Goal: Task Accomplishment & Management: Manage account settings

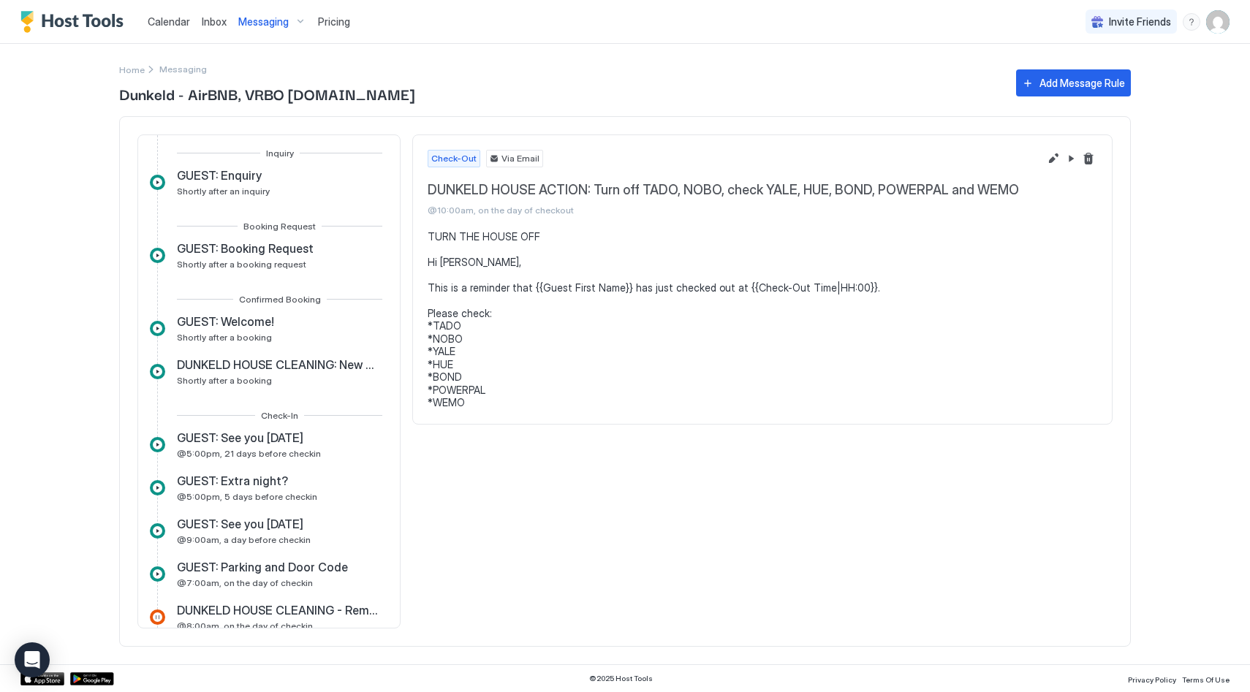
click at [187, 21] on span "Calendar" at bounding box center [169, 21] width 42 height 12
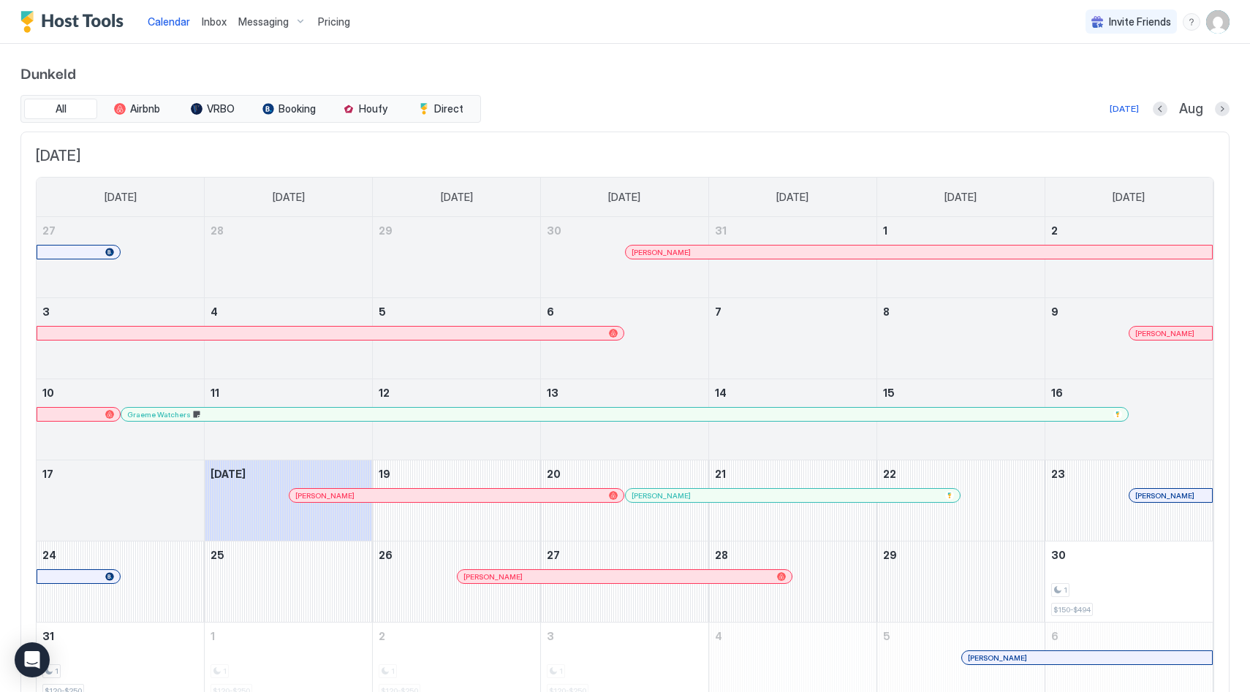
click at [1216, 20] on img "User profile" at bounding box center [1217, 21] width 23 height 23
click at [1106, 74] on div "Settings" at bounding box center [1136, 82] width 186 height 26
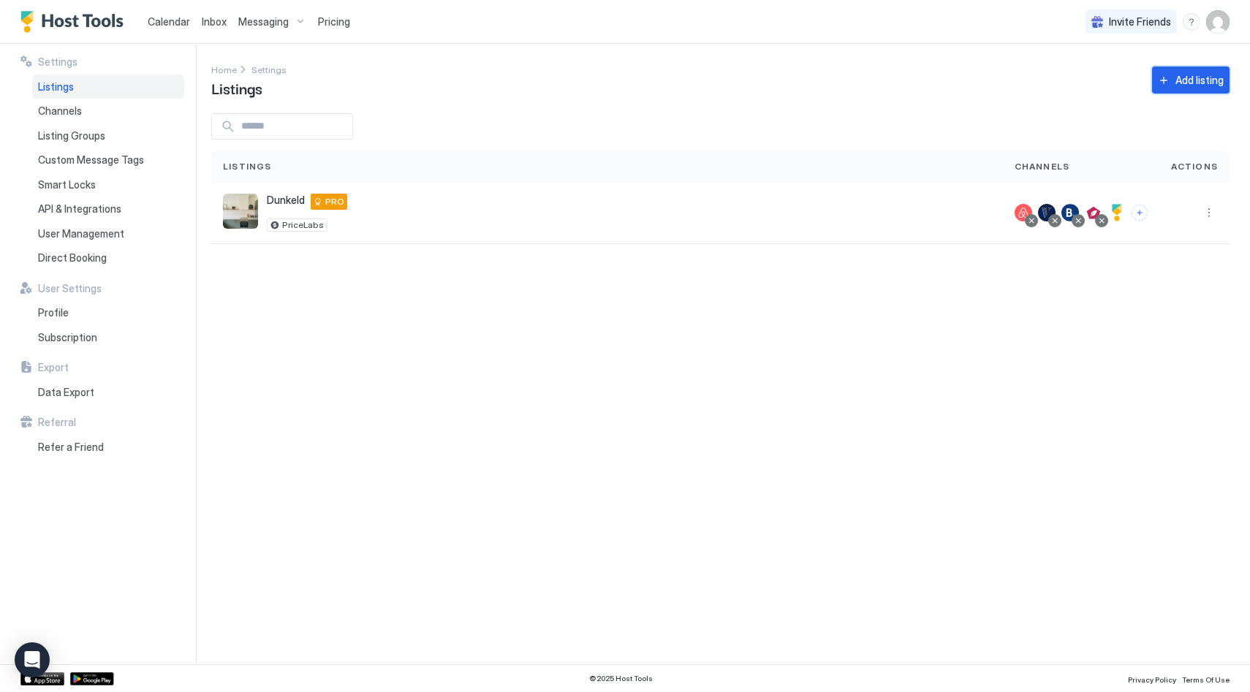
click at [1184, 85] on div "Add listing" at bounding box center [1199, 79] width 48 height 15
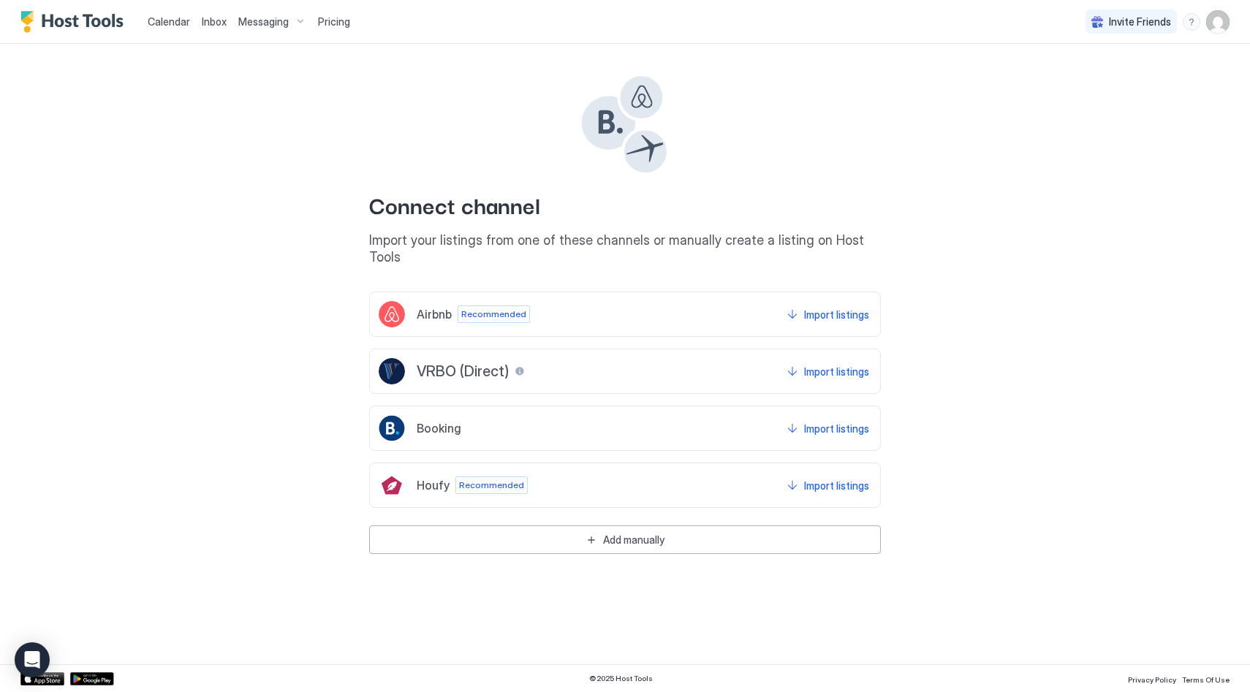
click at [168, 20] on span "Calendar" at bounding box center [169, 21] width 42 height 12
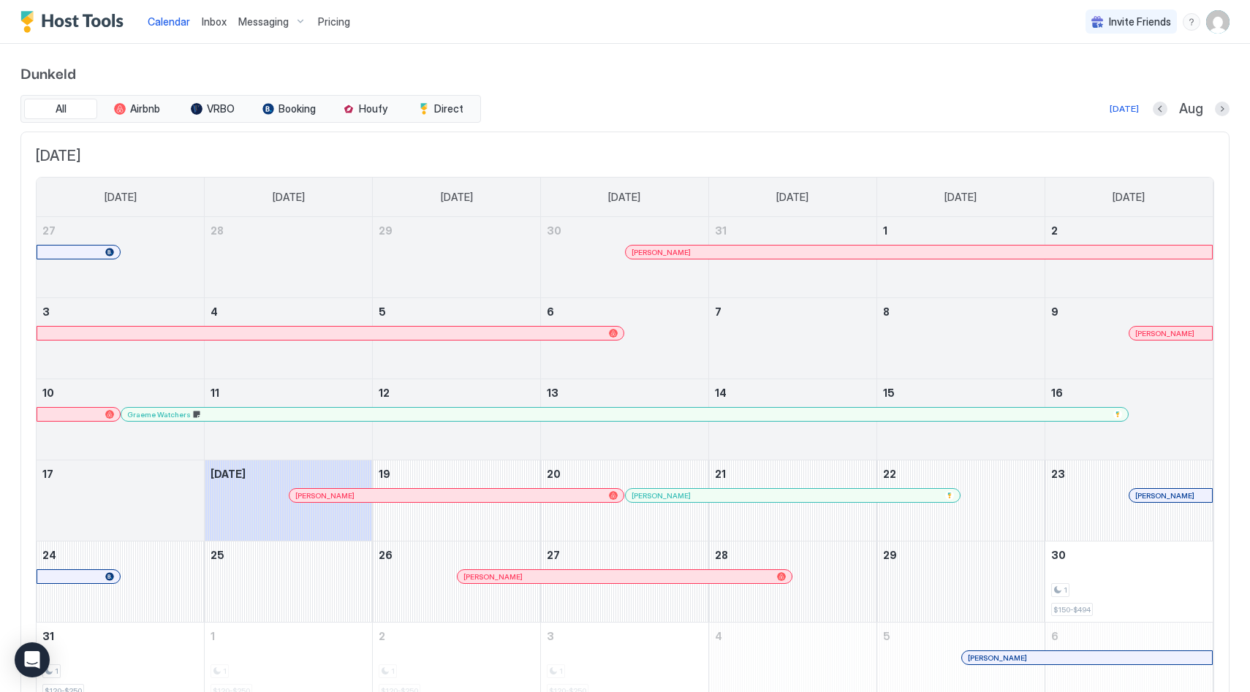
click at [1224, 23] on img "User profile" at bounding box center [1217, 21] width 23 height 23
click at [1120, 72] on div "Settings" at bounding box center [1136, 82] width 186 height 26
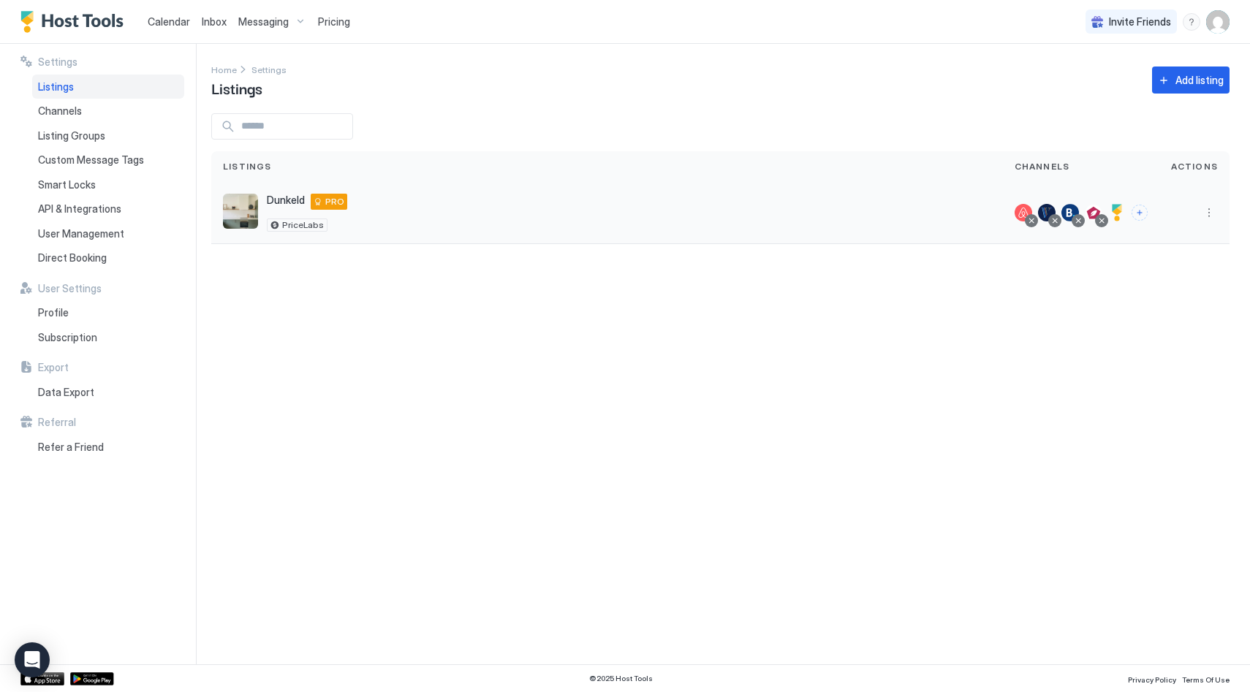
click at [395, 213] on div "Dunkeld [STREET_ADDRESS] PRO PriceLabs" at bounding box center [607, 213] width 768 height 38
click at [1201, 210] on button "More options" at bounding box center [1209, 213] width 18 height 18
click at [1095, 235] on span "Listing Settings" at bounding box center [1085, 233] width 65 height 11
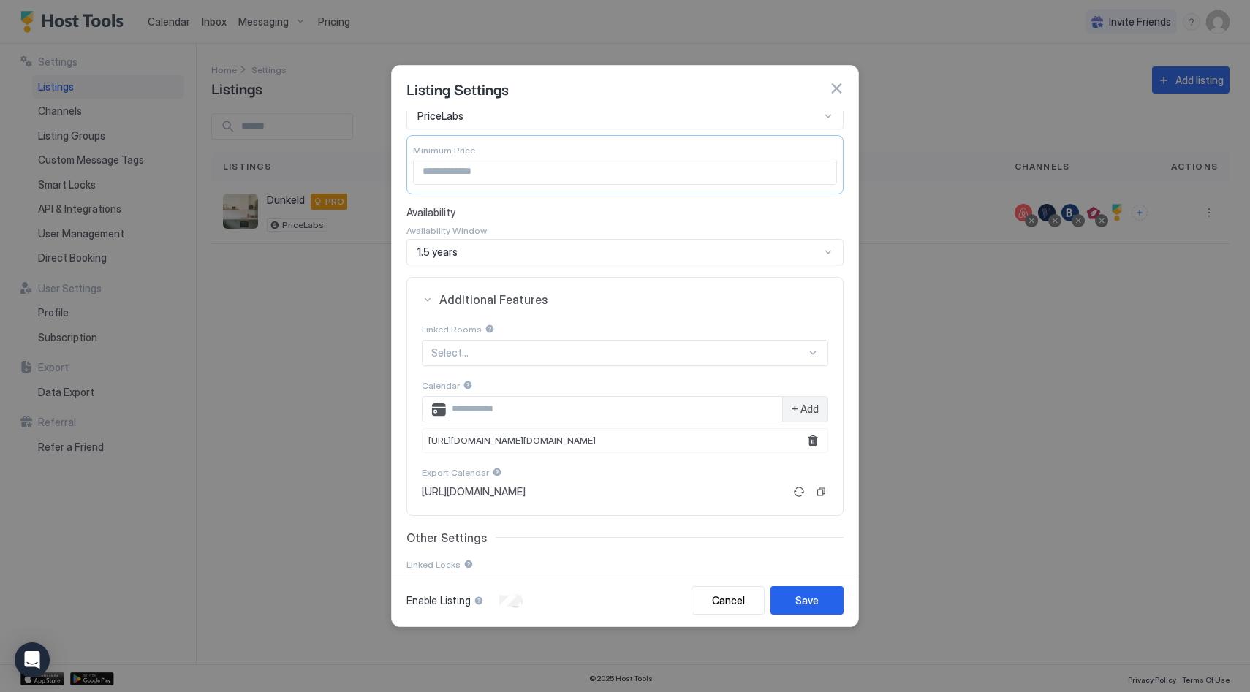
scroll to position [132, 0]
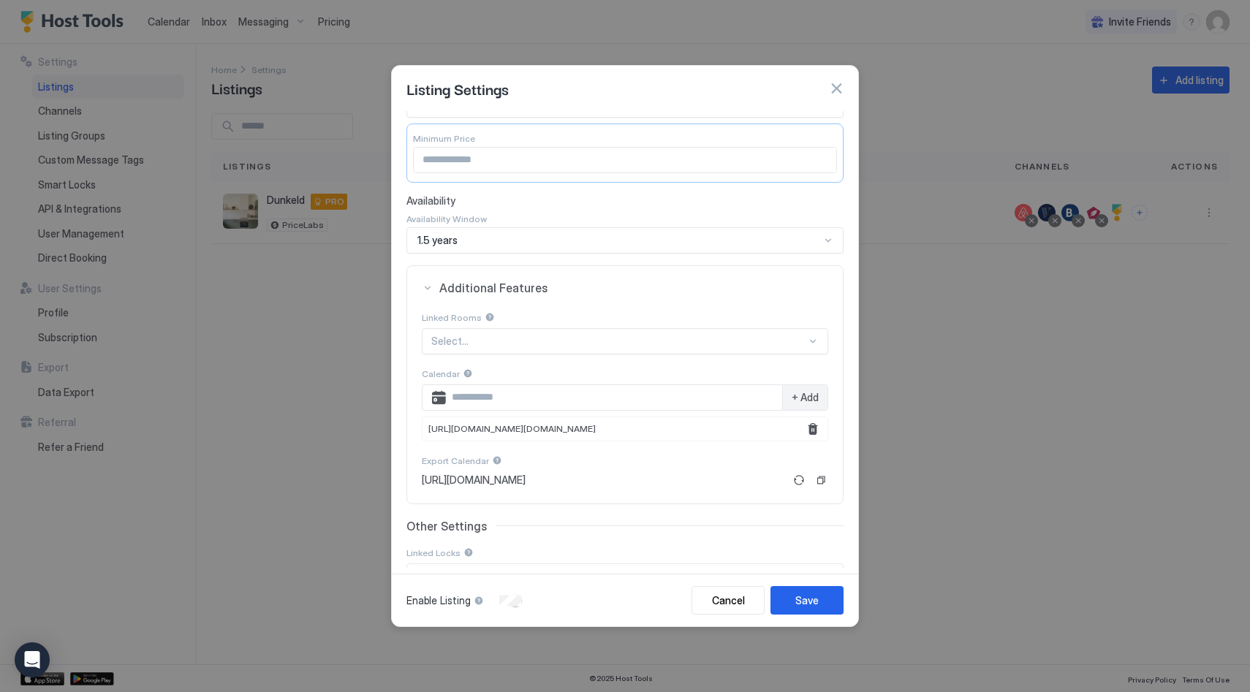
drag, startPoint x: 647, startPoint y: 428, endPoint x: 425, endPoint y: 429, distance: 222.2
click at [424, 429] on div "[URL][DOMAIN_NAME][DOMAIN_NAME]" at bounding box center [625, 429] width 406 height 25
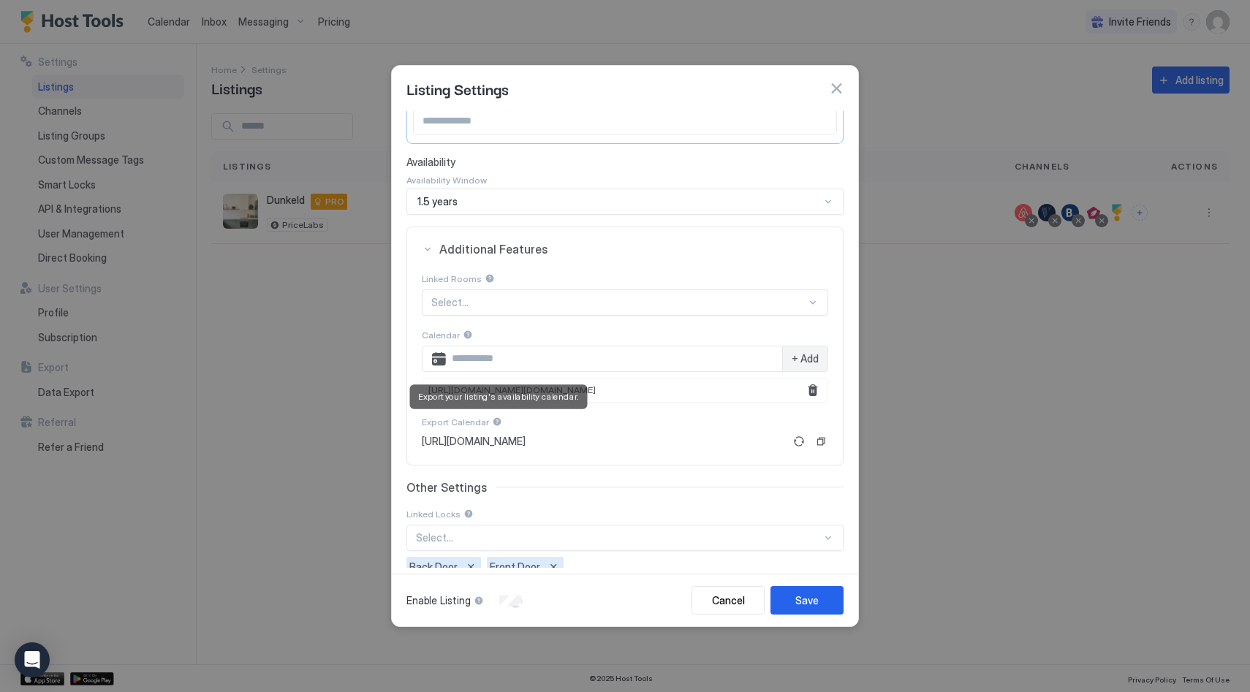
click at [493, 422] on div at bounding box center [497, 422] width 10 height 10
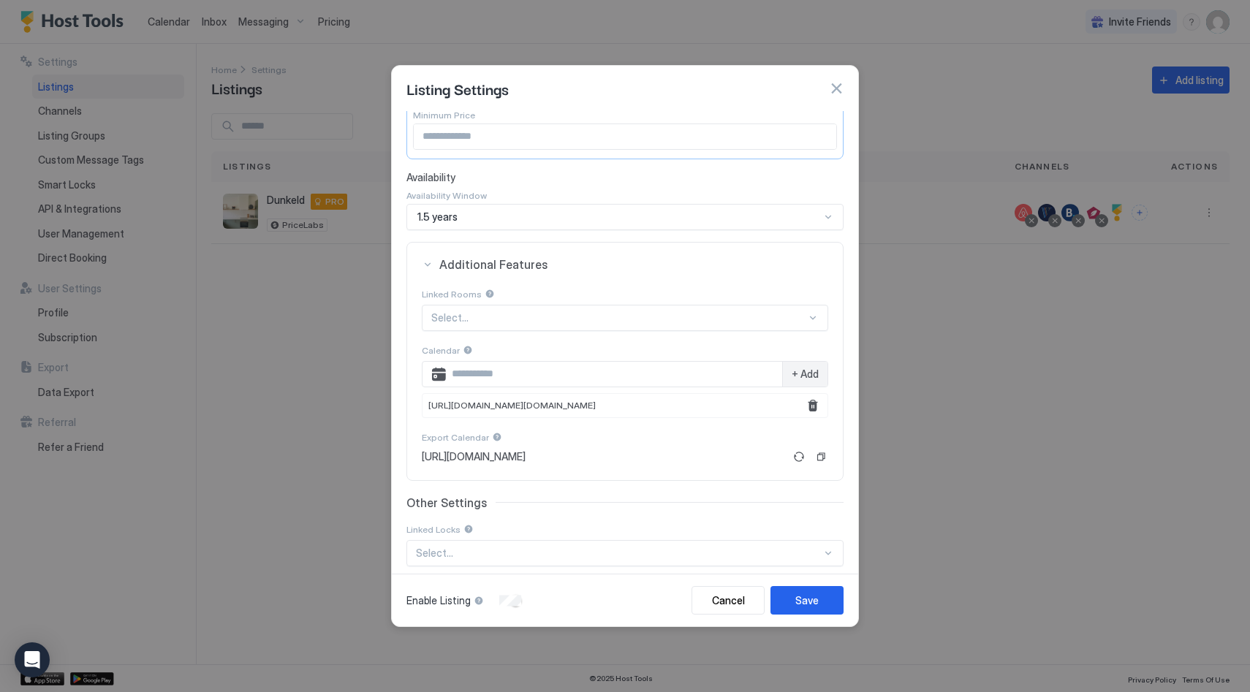
scroll to position [151, 0]
drag, startPoint x: 661, startPoint y: 410, endPoint x: 444, endPoint y: 382, distance: 218.9
click at [425, 401] on div "[URL][DOMAIN_NAME][DOMAIN_NAME]" at bounding box center [625, 409] width 406 height 25
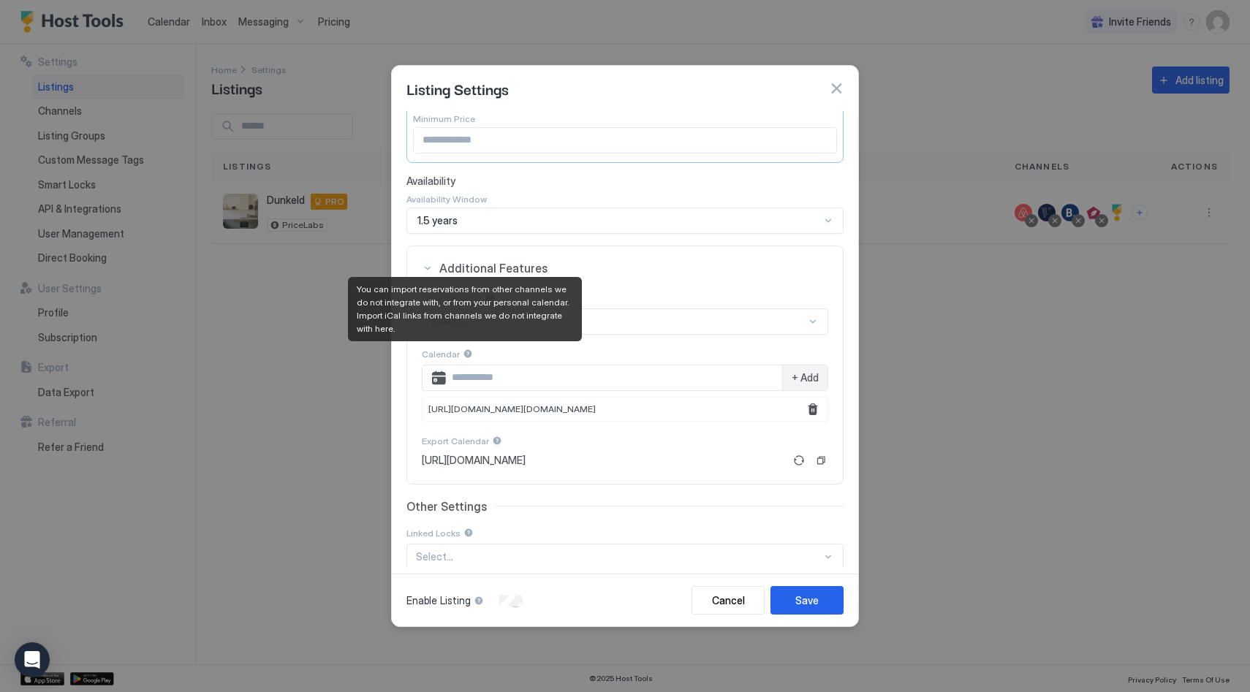
click at [465, 354] on div at bounding box center [468, 354] width 10 height 10
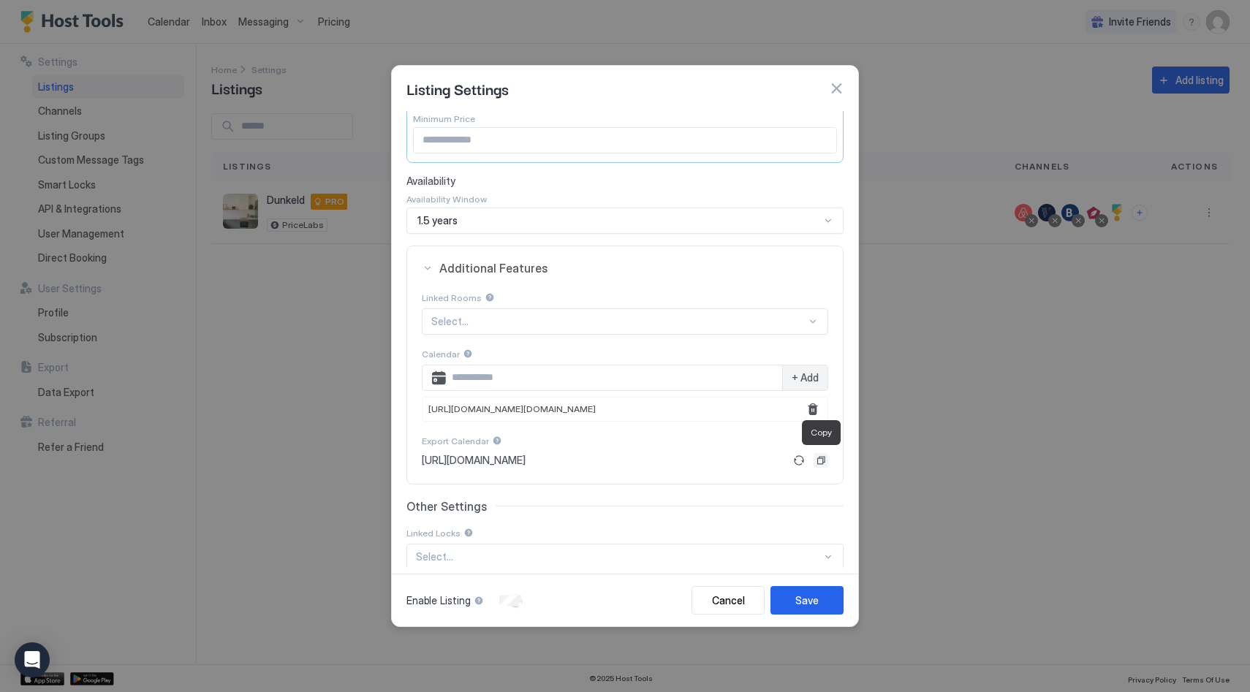
click at [818, 458] on button "Copy" at bounding box center [821, 460] width 15 height 15
click at [743, 599] on button "Cancel" at bounding box center [727, 600] width 73 height 29
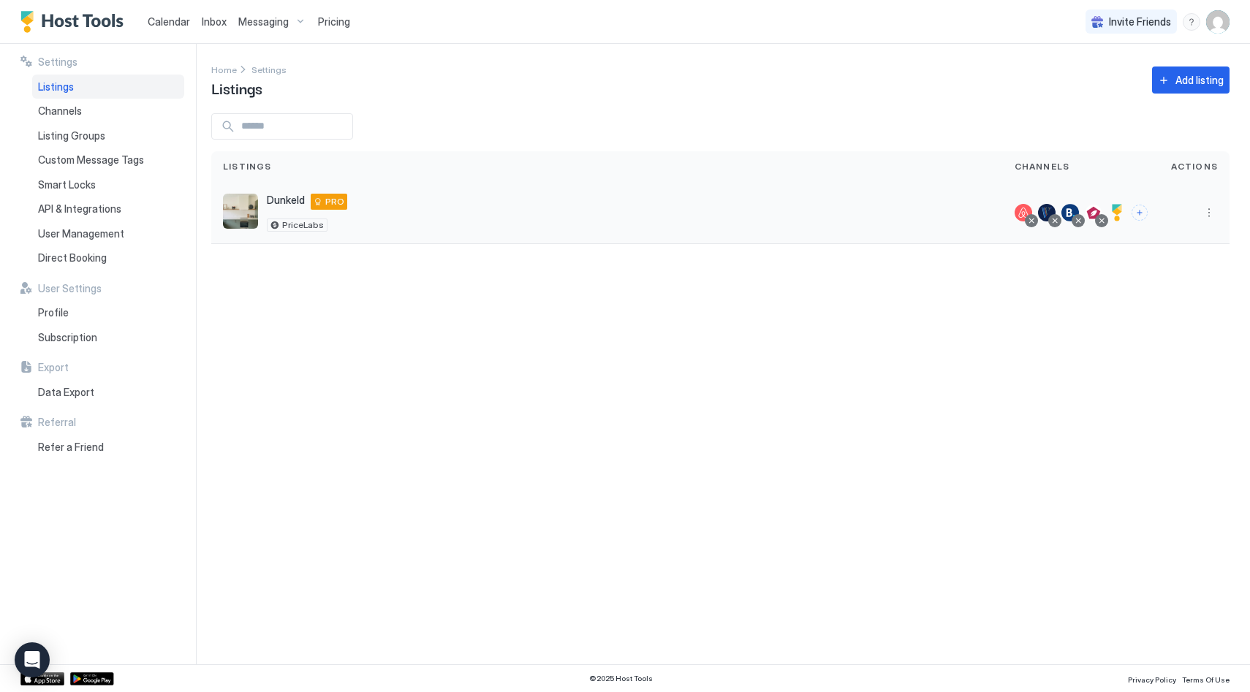
click at [485, 193] on div "Dunkeld [STREET_ADDRESS] PRO PriceLabs" at bounding box center [607, 213] width 792 height 62
drag, startPoint x: 379, startPoint y: 200, endPoint x: 313, endPoint y: 193, distance: 66.1
click at [379, 200] on div "Dunkeld [STREET_ADDRESS] PRO PriceLabs" at bounding box center [607, 213] width 768 height 38
click at [186, 22] on span "Calendar" at bounding box center [169, 21] width 42 height 12
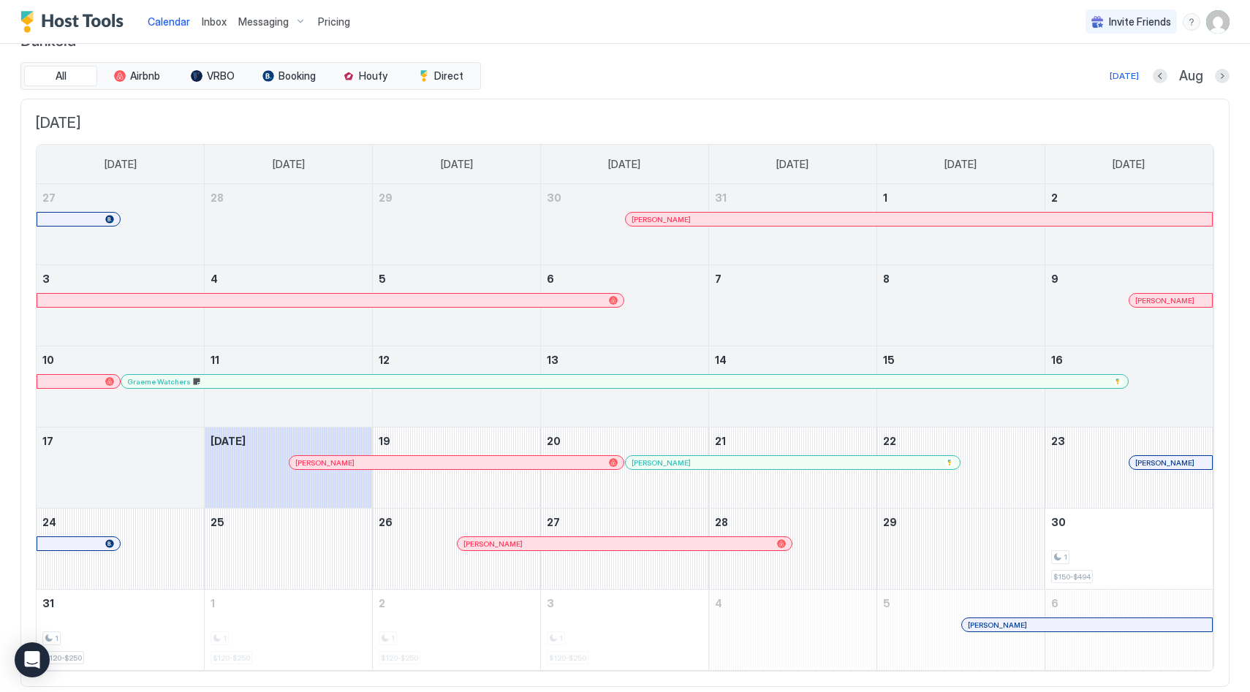
scroll to position [35, 0]
click at [1221, 78] on button "Next month" at bounding box center [1222, 74] width 15 height 15
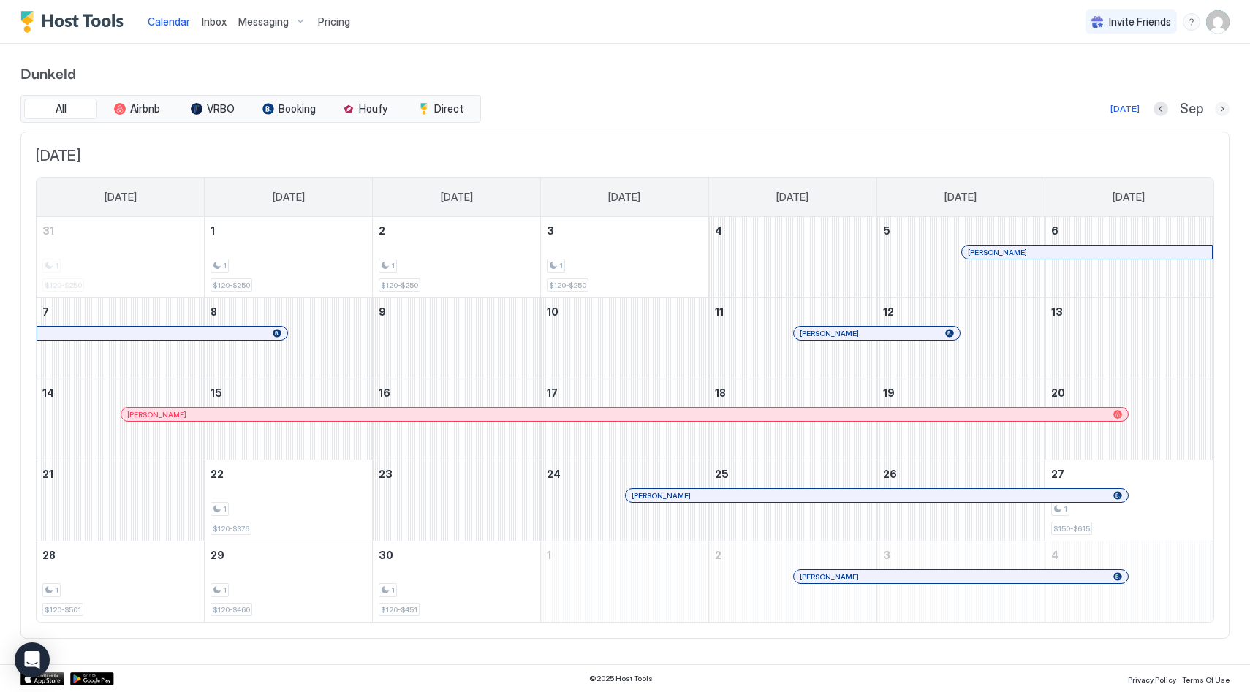
click at [1221, 109] on button "Next month" at bounding box center [1222, 109] width 15 height 15
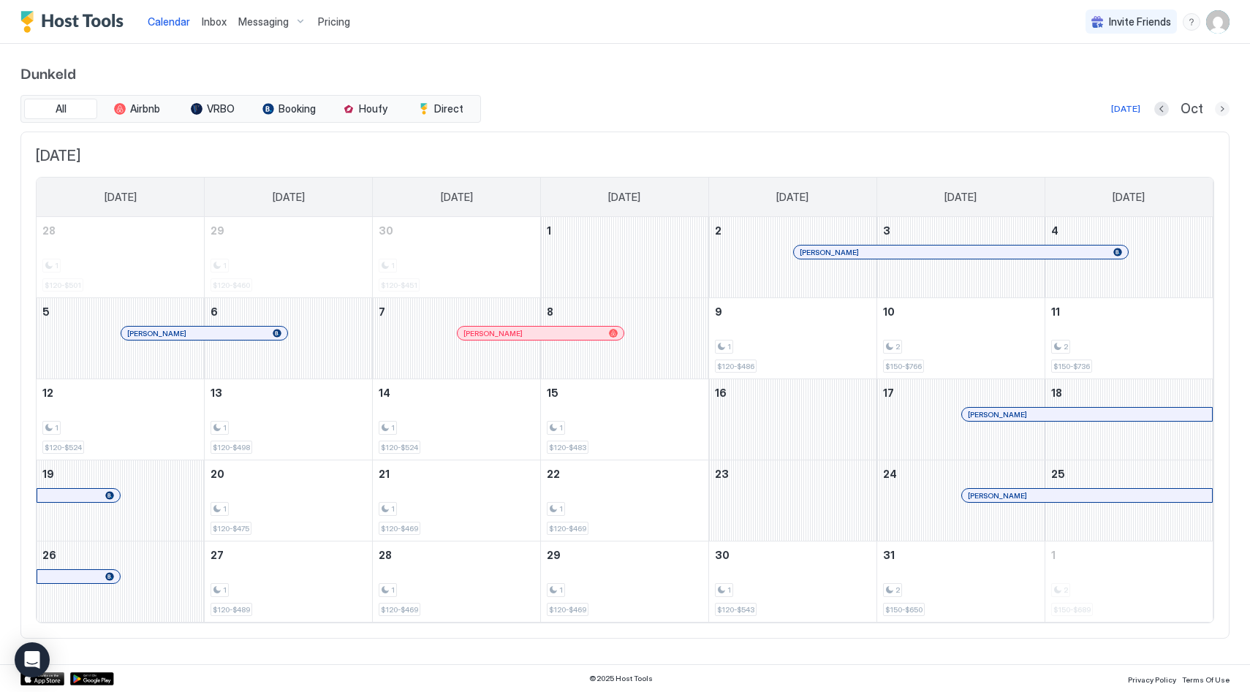
click at [1225, 107] on button "Next month" at bounding box center [1222, 109] width 15 height 15
